Goal: Check status: Check status

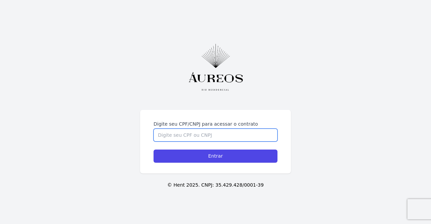
click at [227, 137] on input "Digite seu CPF/CNPJ para acessar o contrato" at bounding box center [216, 135] width 124 height 13
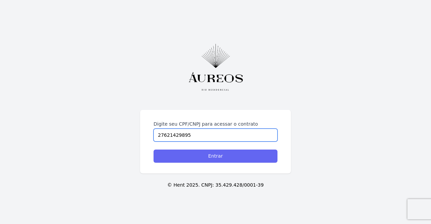
type input "27621429895"
click at [222, 155] on input "Entrar" at bounding box center [216, 156] width 124 height 13
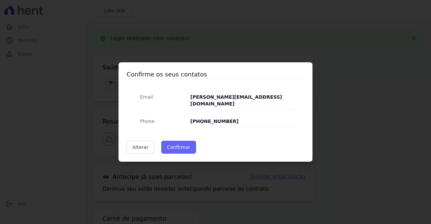
click at [177, 145] on button "Confirmar" at bounding box center [178, 147] width 35 height 13
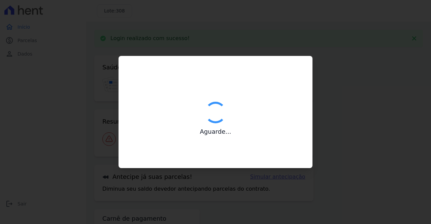
type input "Contatos confirmados com sucesso."
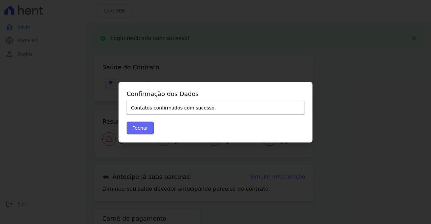
click at [144, 129] on button "Fechar" at bounding box center [140, 128] width 27 height 13
